Goal: Information Seeking & Learning: Understand process/instructions

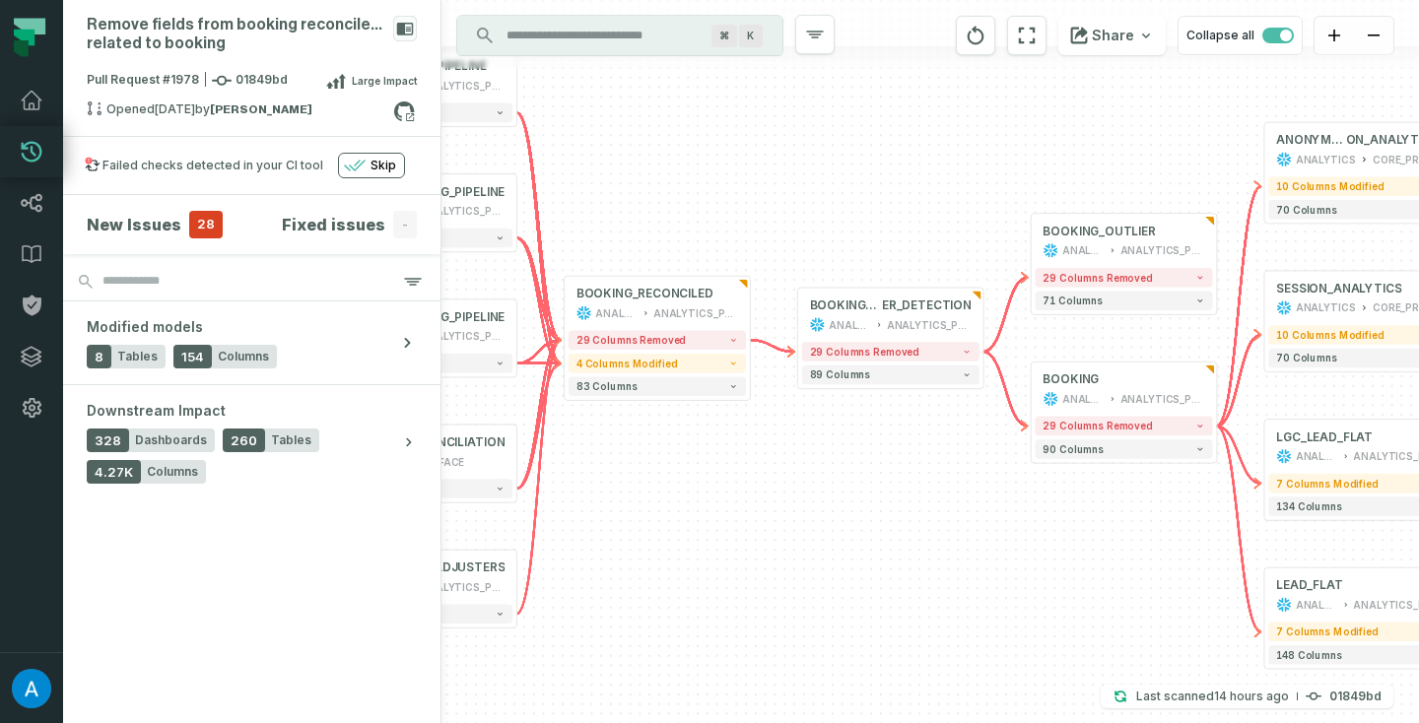
drag, startPoint x: 799, startPoint y: 437, endPoint x: 720, endPoint y: 434, distance: 78.9
click at [720, 434] on div "+ SESSION_ANALYTICS ANALYTICS CORE_PROD 10 columns modified 70 columns + BOOKIN…" at bounding box center [930, 361] width 978 height 723
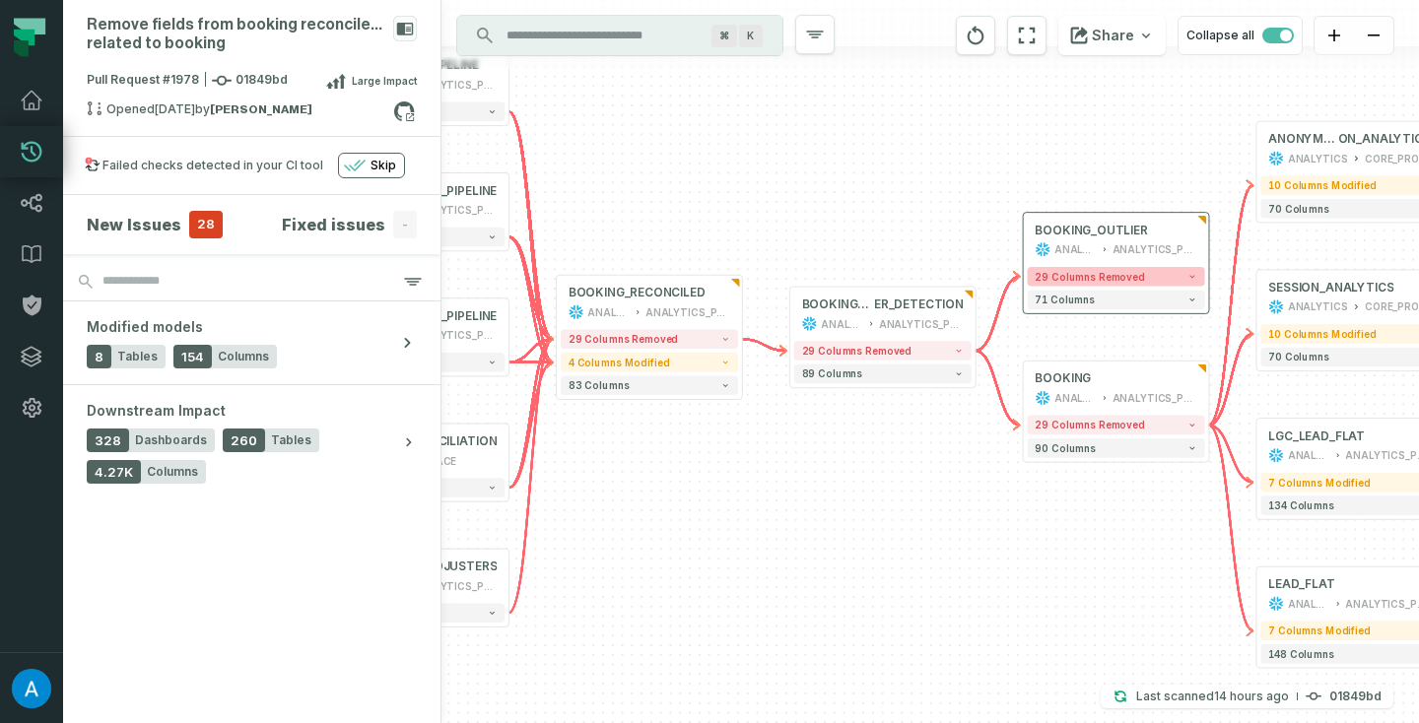
click at [1086, 278] on span "29 columns removed" at bounding box center [1090, 277] width 110 height 12
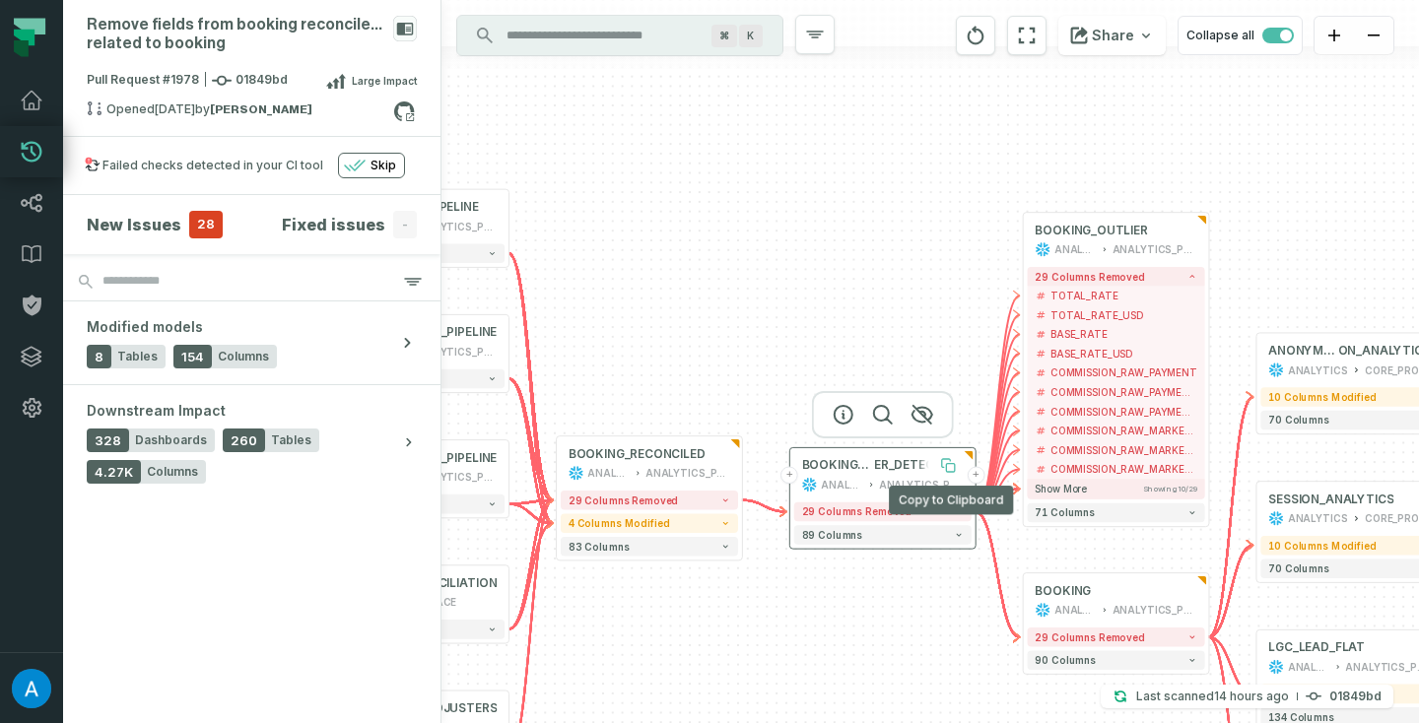
click at [946, 468] on icon at bounding box center [950, 468] width 8 height 8
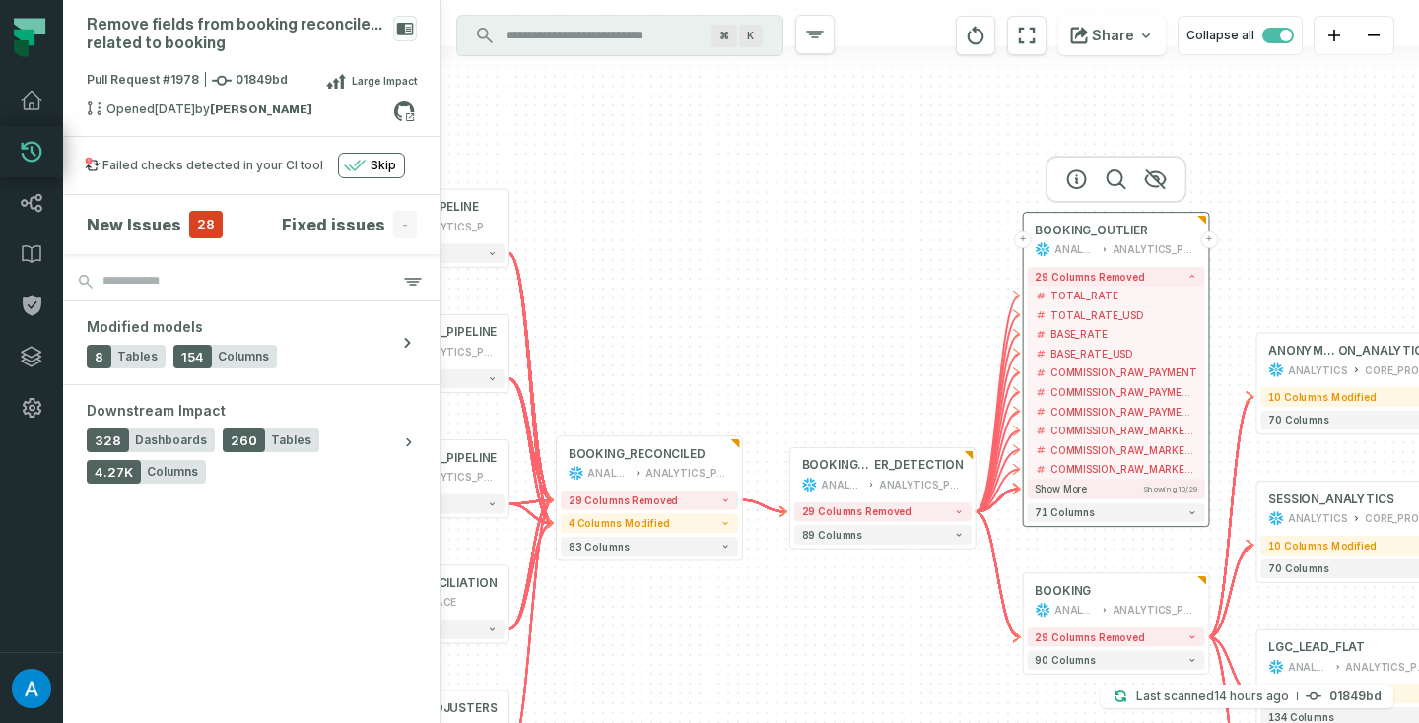
click at [1212, 238] on button "+" at bounding box center [1209, 241] width 18 height 18
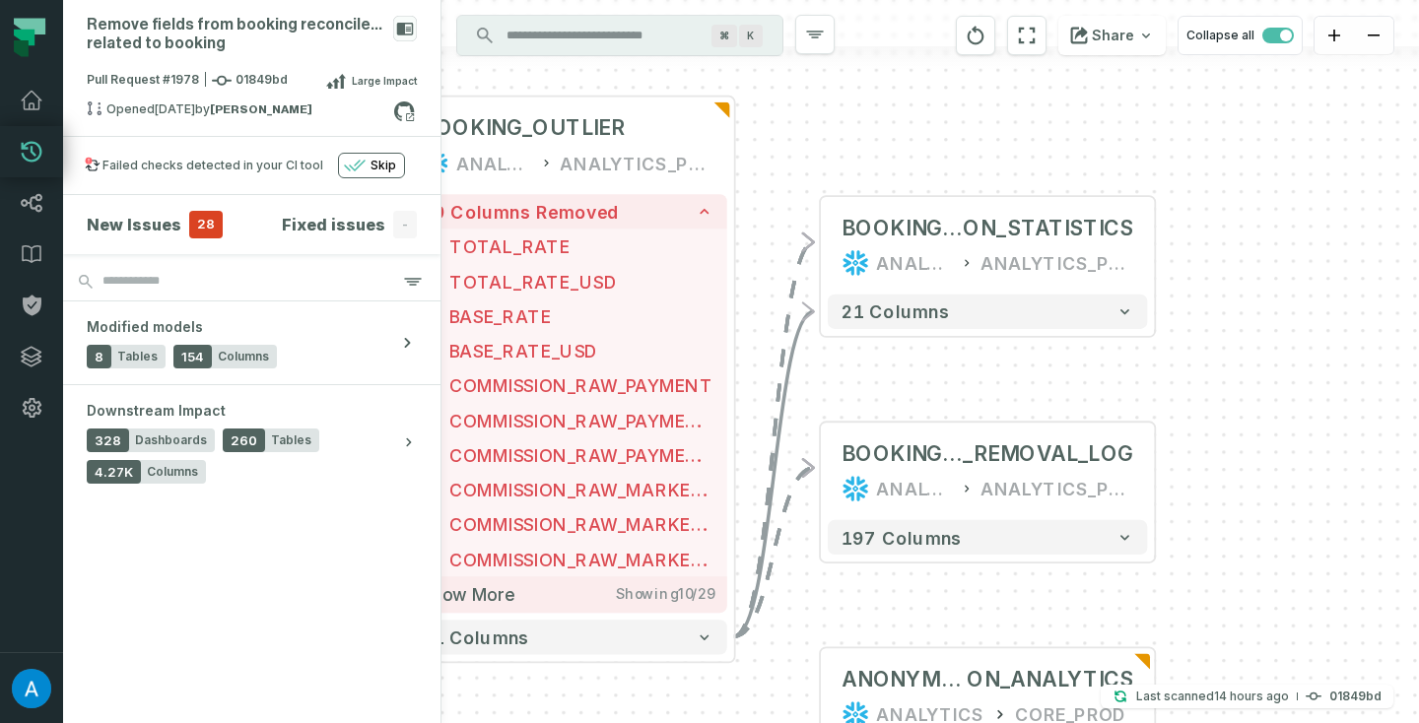
drag, startPoint x: 711, startPoint y: 187, endPoint x: 889, endPoint y: 144, distance: 183.6
click at [889, 144] on div "+ BOOKING_RECONCILIATI ON_STATISTICS ANALYTICS ANALYTICS_PROD + 21 columns + BO…" at bounding box center [930, 361] width 978 height 723
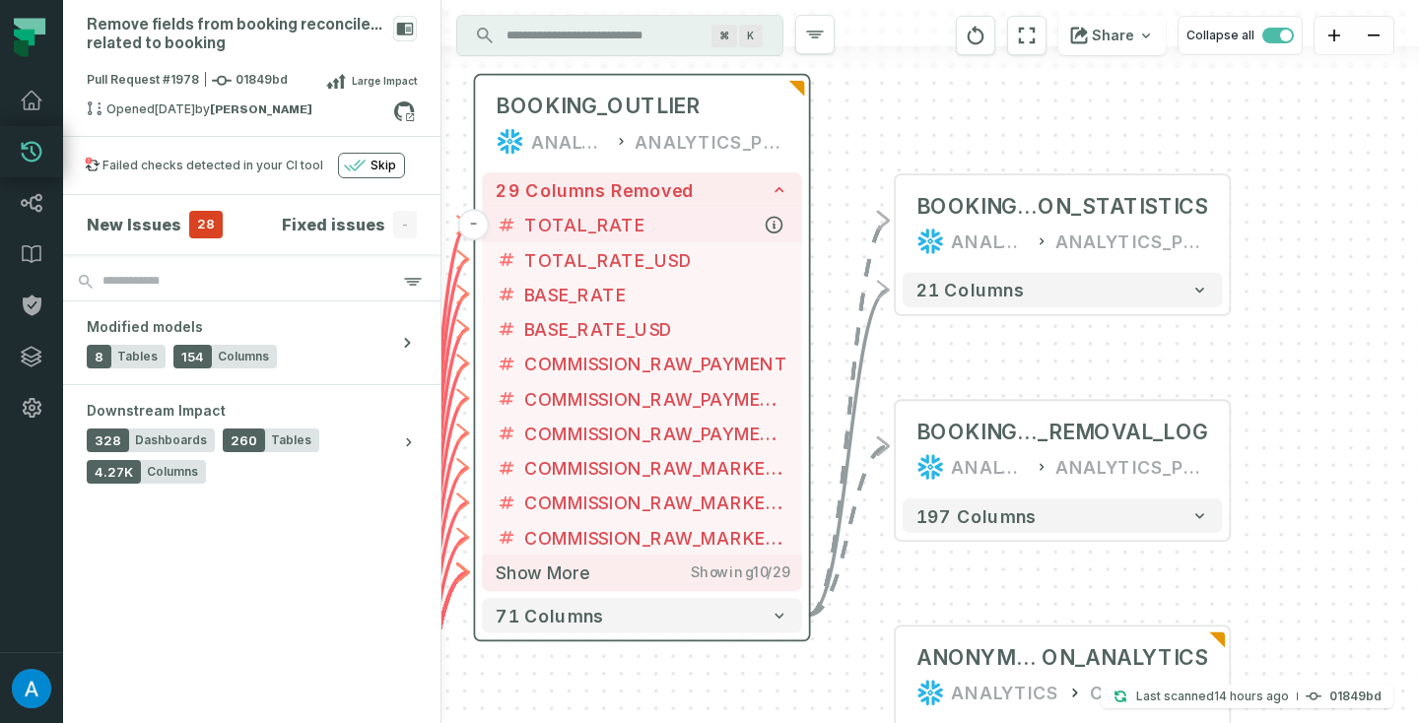
click at [646, 226] on span "TOTAL_RATE" at bounding box center [656, 225] width 264 height 26
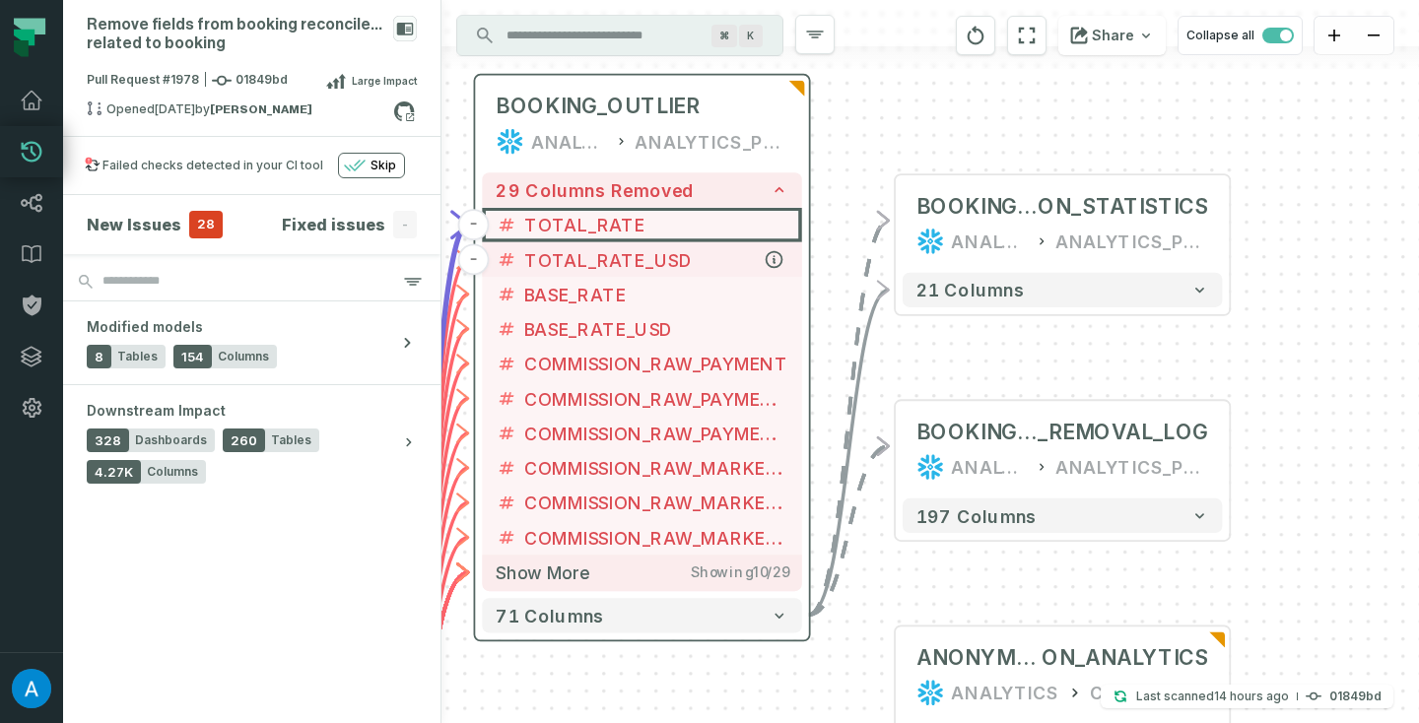
click at [643, 255] on span "TOTAL_RATE_USD" at bounding box center [656, 259] width 264 height 26
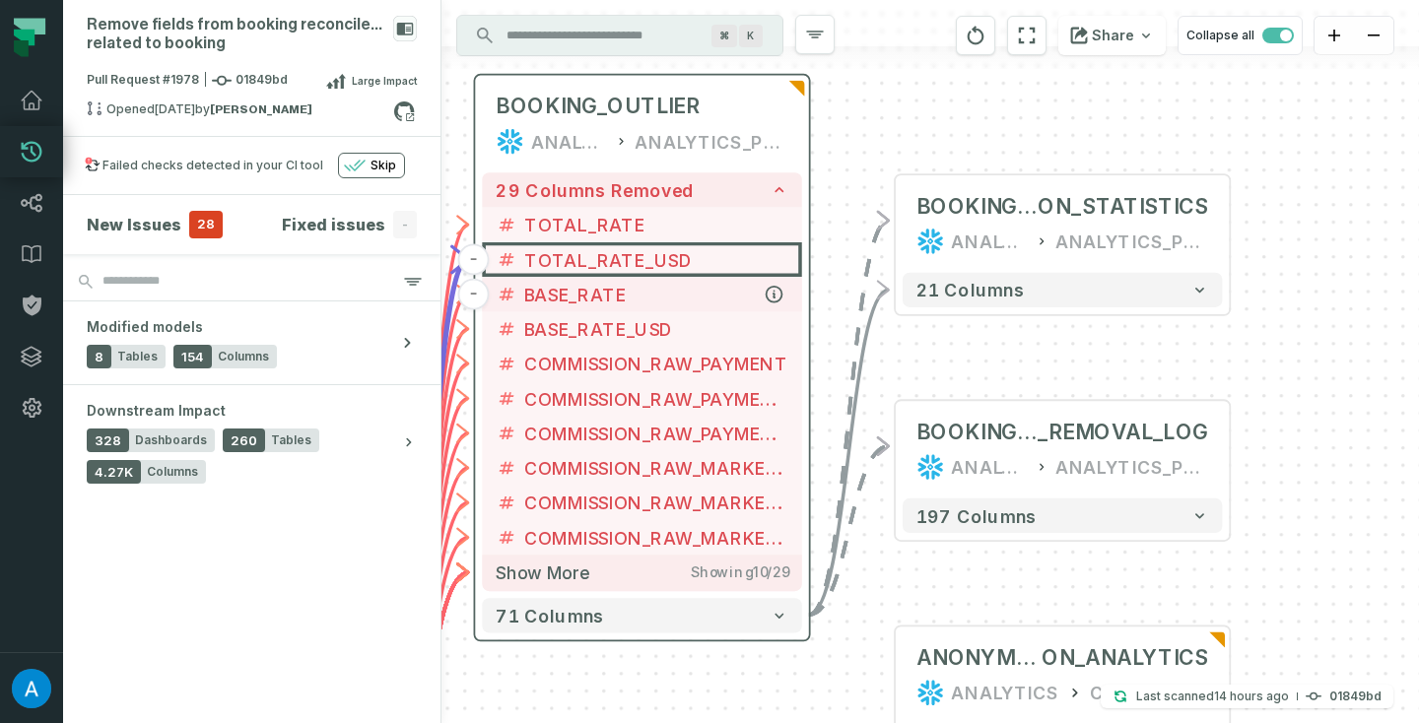
click at [643, 290] on span "BASE_RATE" at bounding box center [656, 294] width 264 height 26
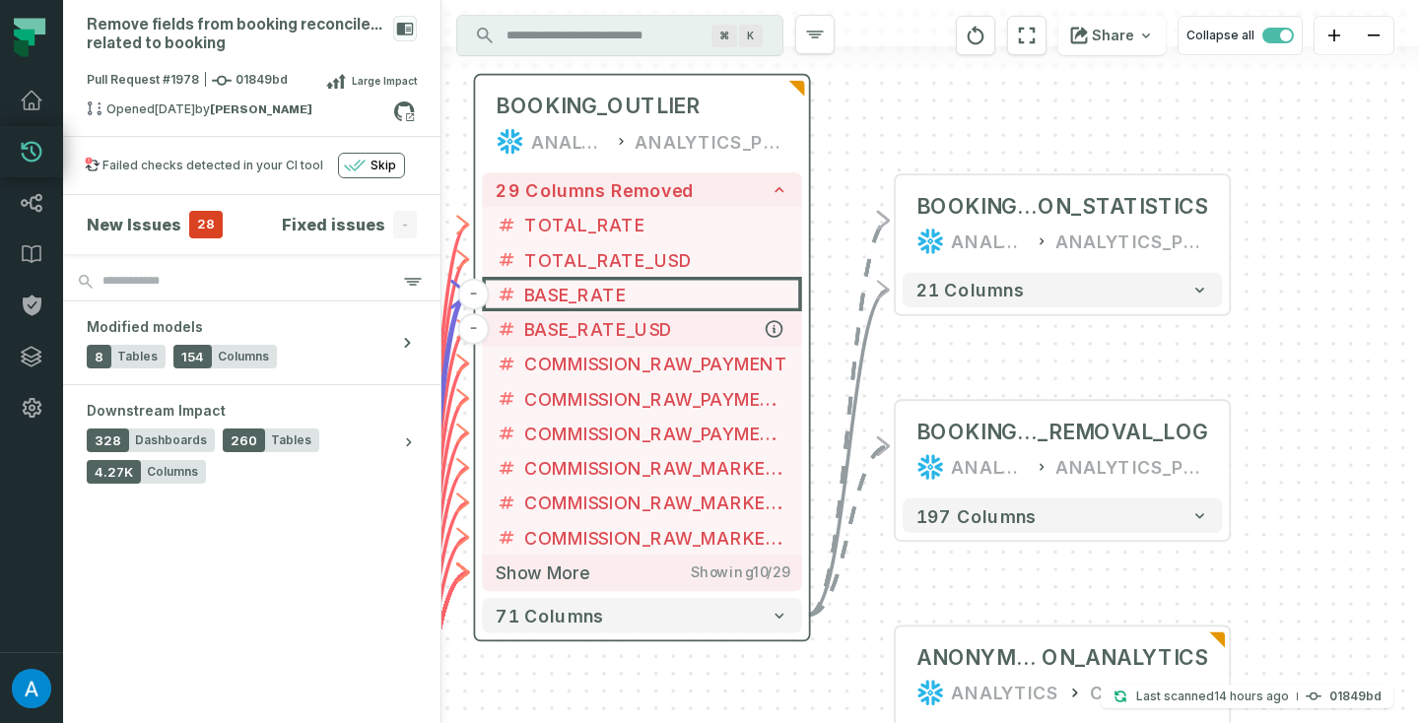
click at [644, 317] on span "BASE_RATE_USD" at bounding box center [656, 329] width 264 height 26
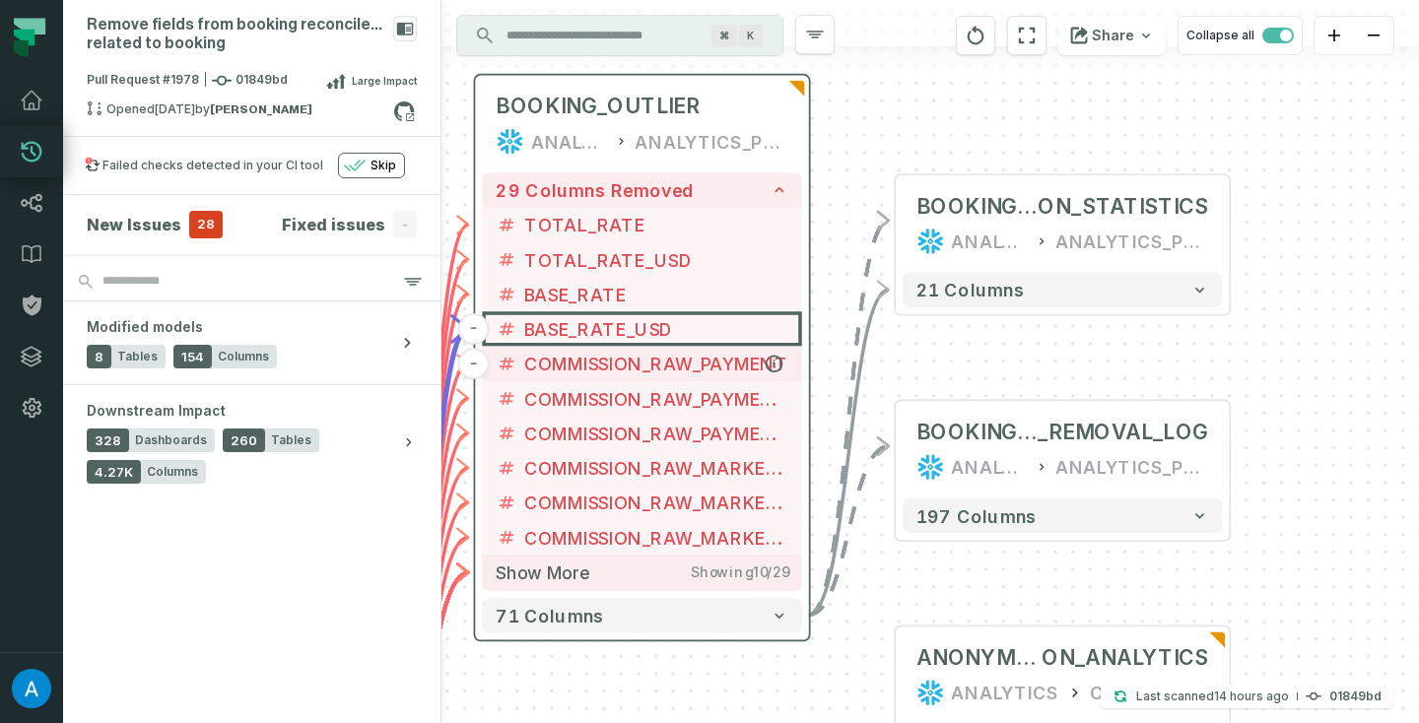
click at [644, 361] on span "COMMISSION_RAW_PAYMENT" at bounding box center [656, 364] width 264 height 26
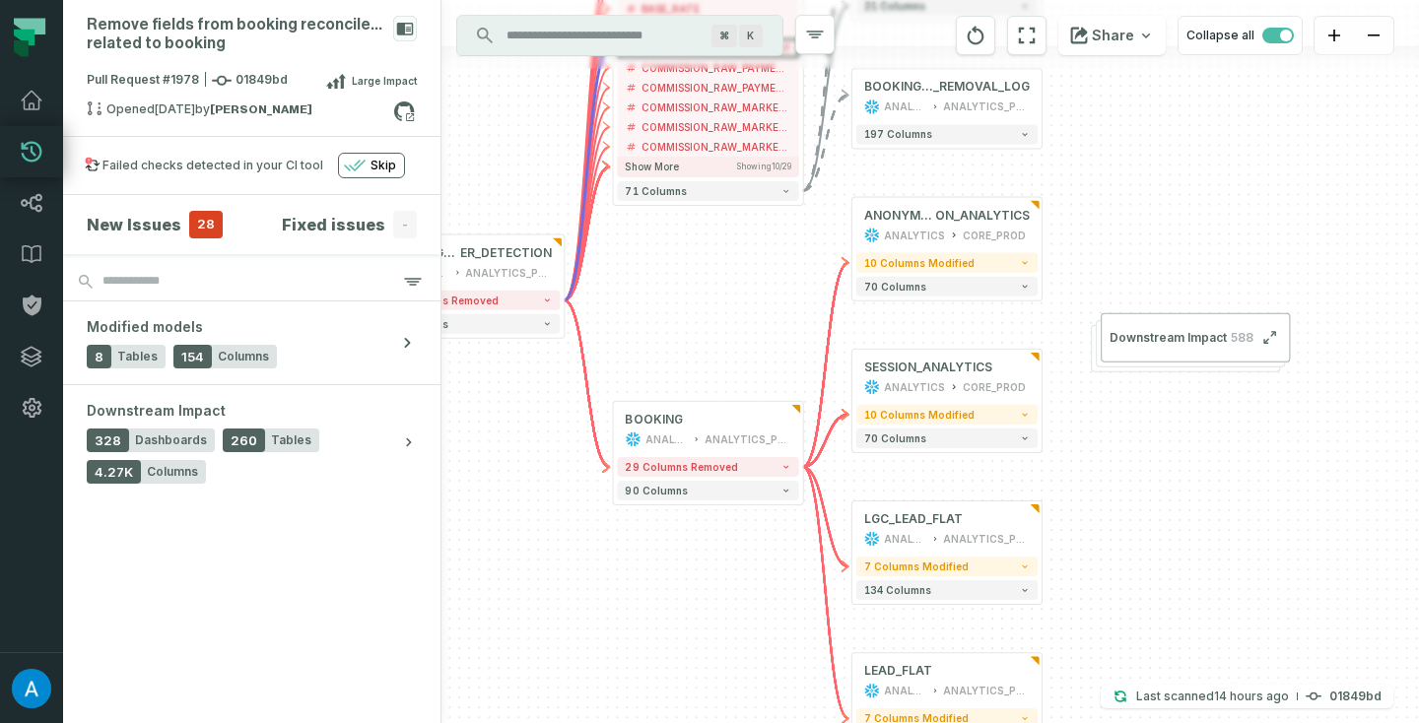
drag, startPoint x: 667, startPoint y: 599, endPoint x: 732, endPoint y: 283, distance: 322.9
click at [732, 283] on div "+ BOOKING_RECONCILIATI ON_STATISTICS ANALYTICS ANALYTICS_PROD + 21 columns + BO…" at bounding box center [930, 361] width 978 height 723
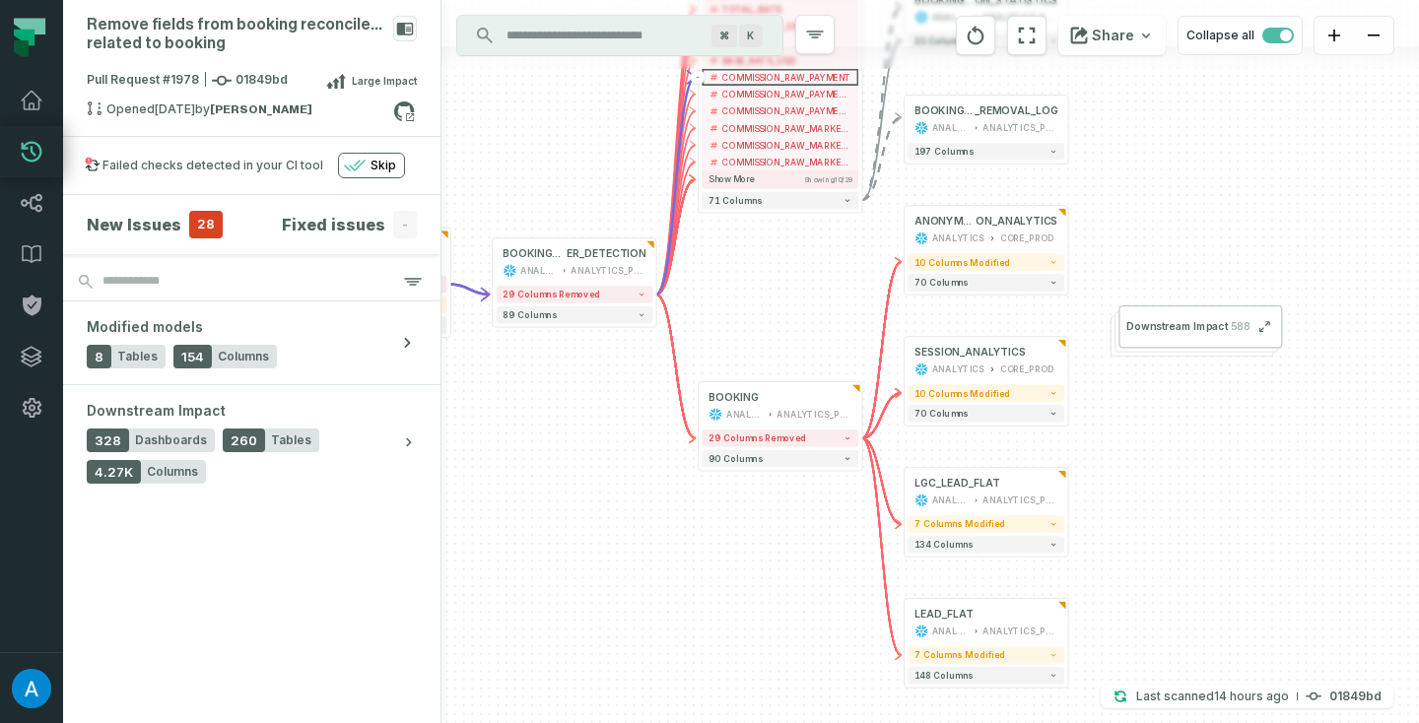
drag, startPoint x: 616, startPoint y: 277, endPoint x: 848, endPoint y: 272, distance: 232.6
click at [848, 272] on div "+ BOOKING_RECONCILIATI ON_STATISTICS ANALYTICS ANALYTICS_PROD + 21 columns + BO…" at bounding box center [930, 361] width 978 height 723
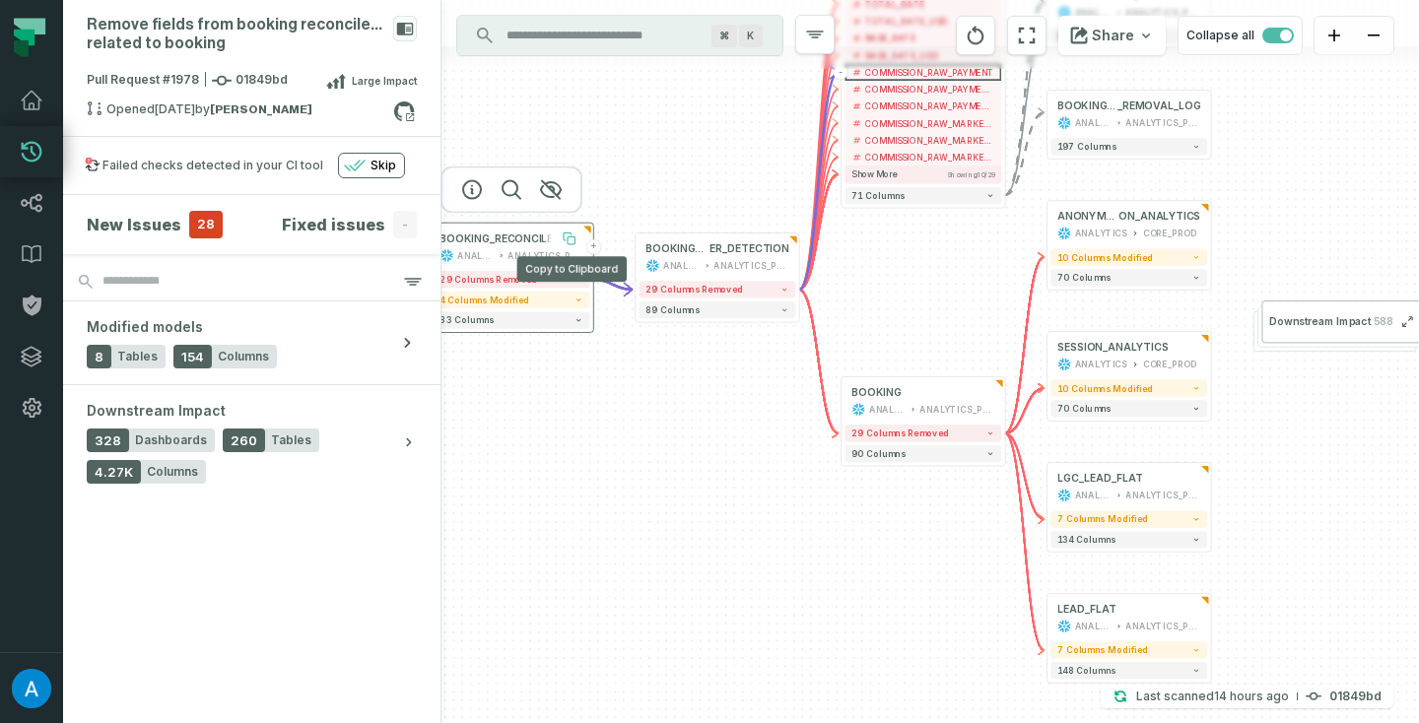
click at [568, 239] on icon at bounding box center [571, 240] width 7 height 7
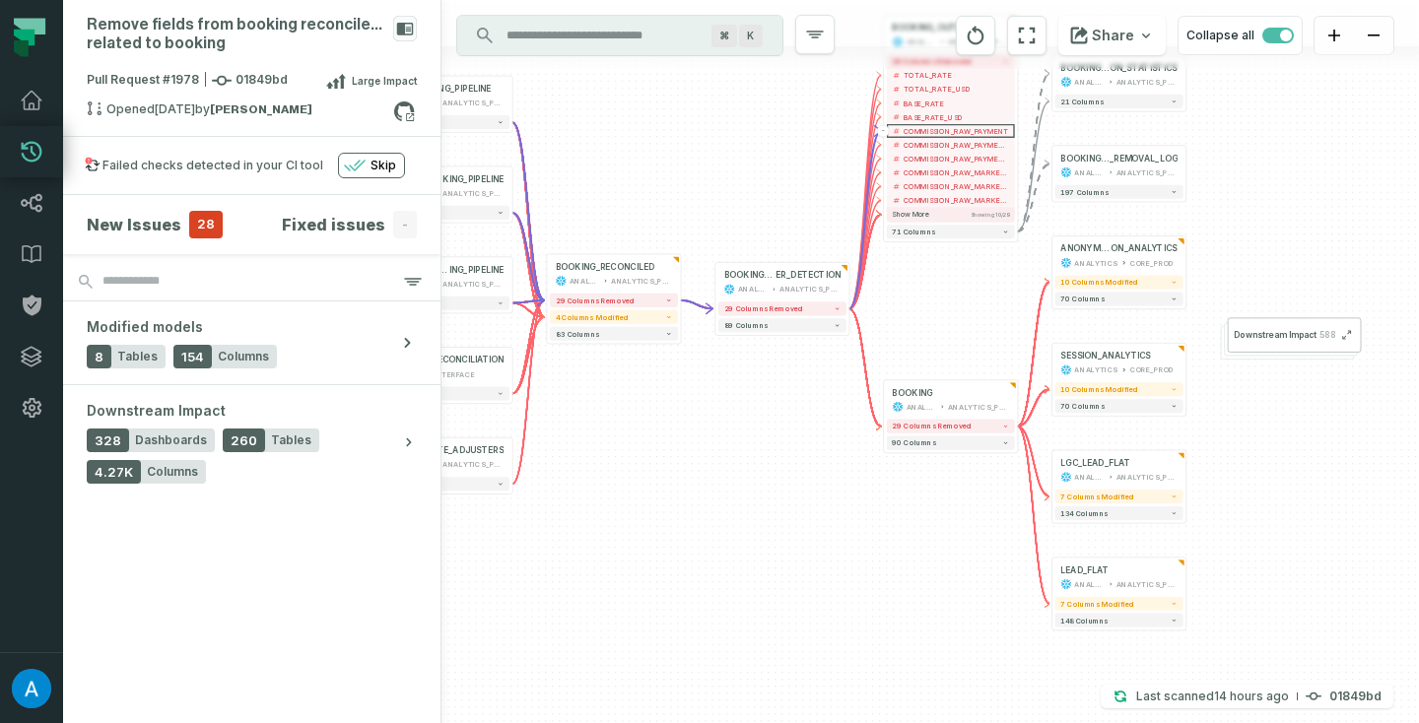
drag, startPoint x: 701, startPoint y: 368, endPoint x: 936, endPoint y: 384, distance: 236.1
click at [930, 384] on div "+ BOOKING_RECONCILIATI ON_STATISTICS ANALYTICS ANALYTICS_PROD + 21 columns + BO…" at bounding box center [930, 361] width 978 height 723
